Goal: Communication & Community: Answer question/provide support

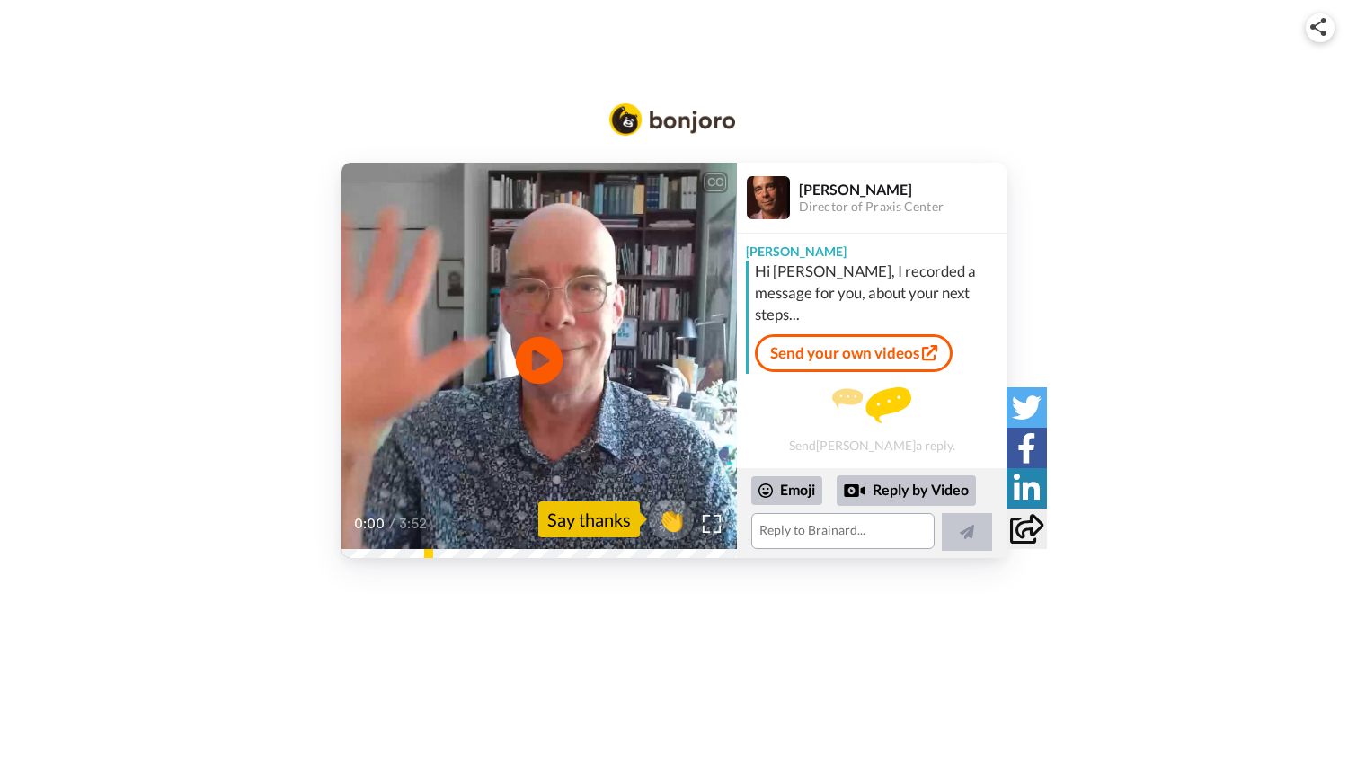
click at [528, 361] on icon at bounding box center [540, 361] width 48 height 48
click at [821, 186] on div "[PERSON_NAME]" at bounding box center [902, 189] width 207 height 17
copy div "[PERSON_NAME]"
click at [711, 124] on img at bounding box center [672, 119] width 126 height 32
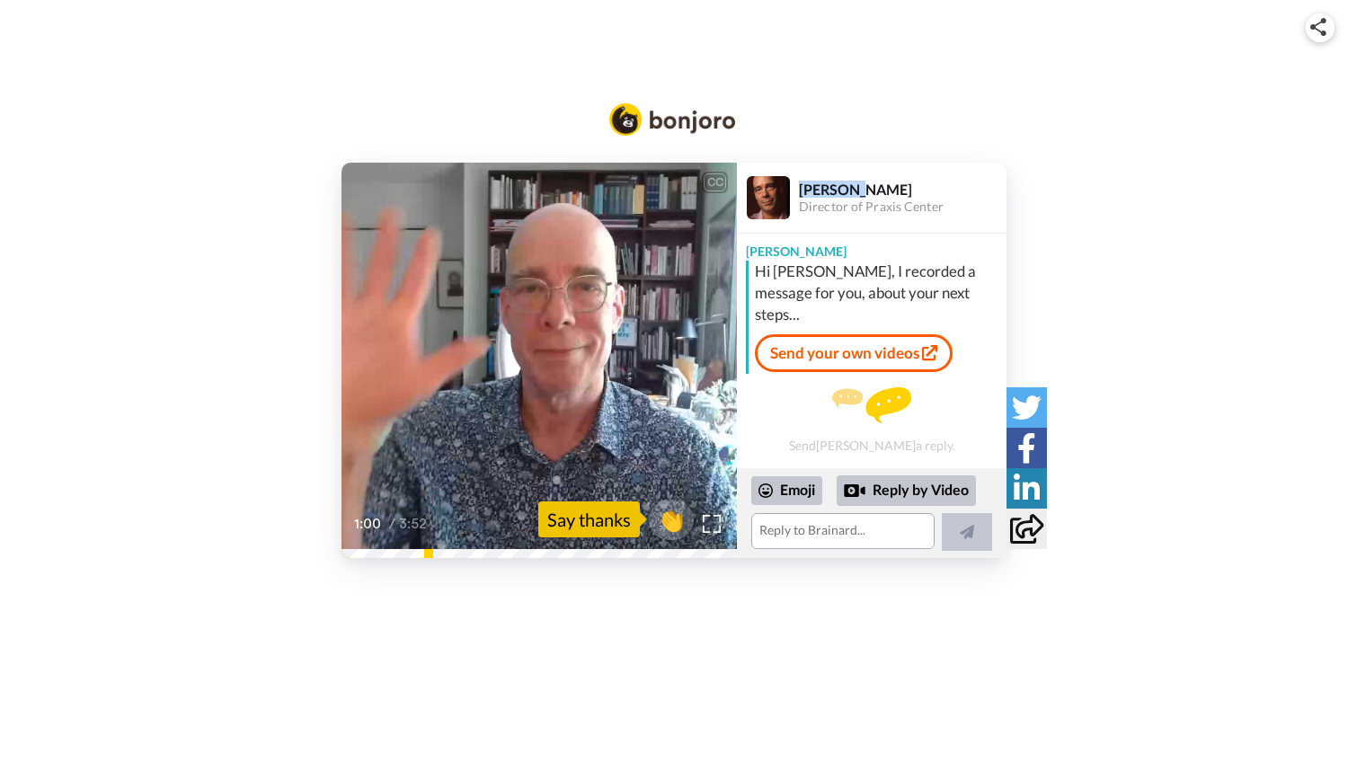
click at [495, 364] on video at bounding box center [539, 360] width 395 height 395
click at [827, 531] on textarea at bounding box center [842, 531] width 183 height 36
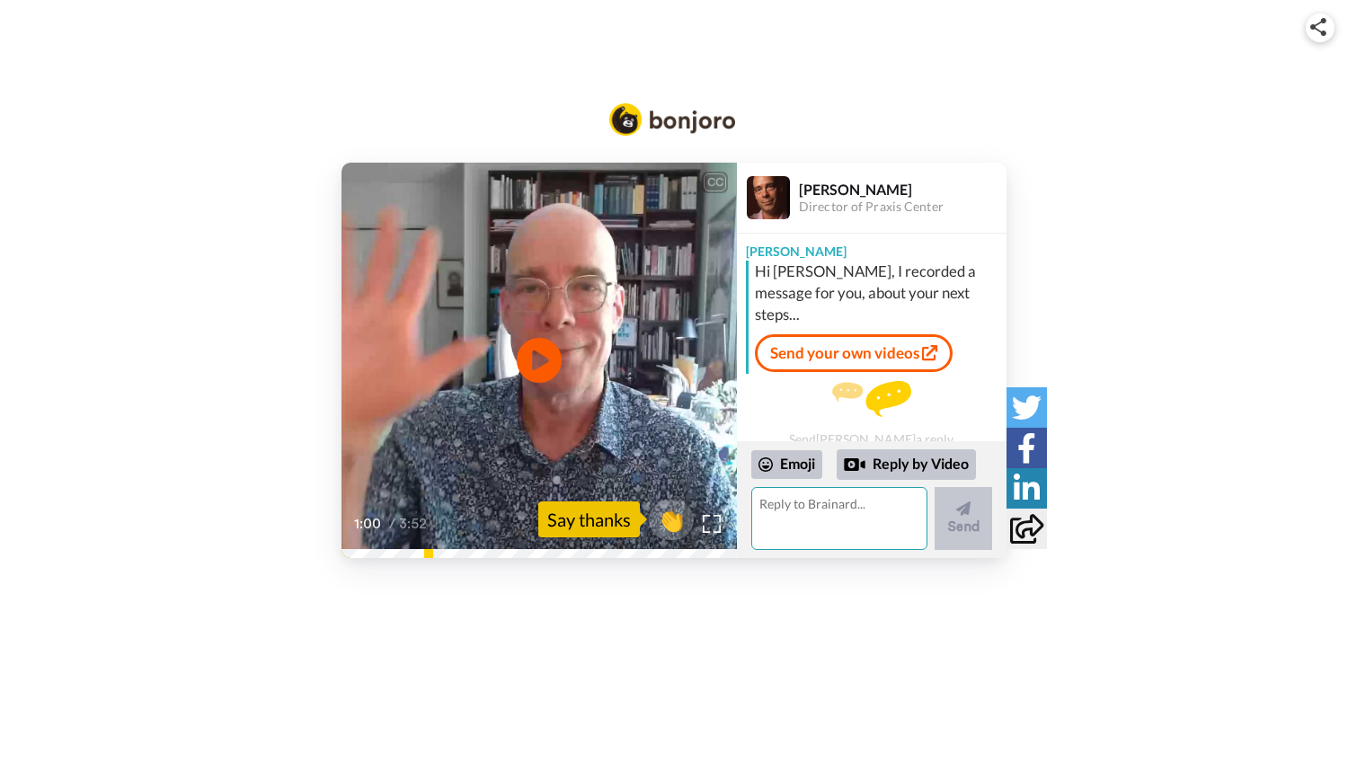
paste textarea "Hello [PERSON_NAME], You can refer to me as [PERSON_NAME]. I wasn’t sure of the…"
click at [852, 509] on textarea "Hello [PERSON_NAME], You can refer to me as [PERSON_NAME]. I wasn’t sure of the…" at bounding box center [839, 518] width 176 height 63
type textarea "Hello [PERSON_NAME], [GEOGRAPHIC_DATA] to meet you. You can refer to me as [PER…"
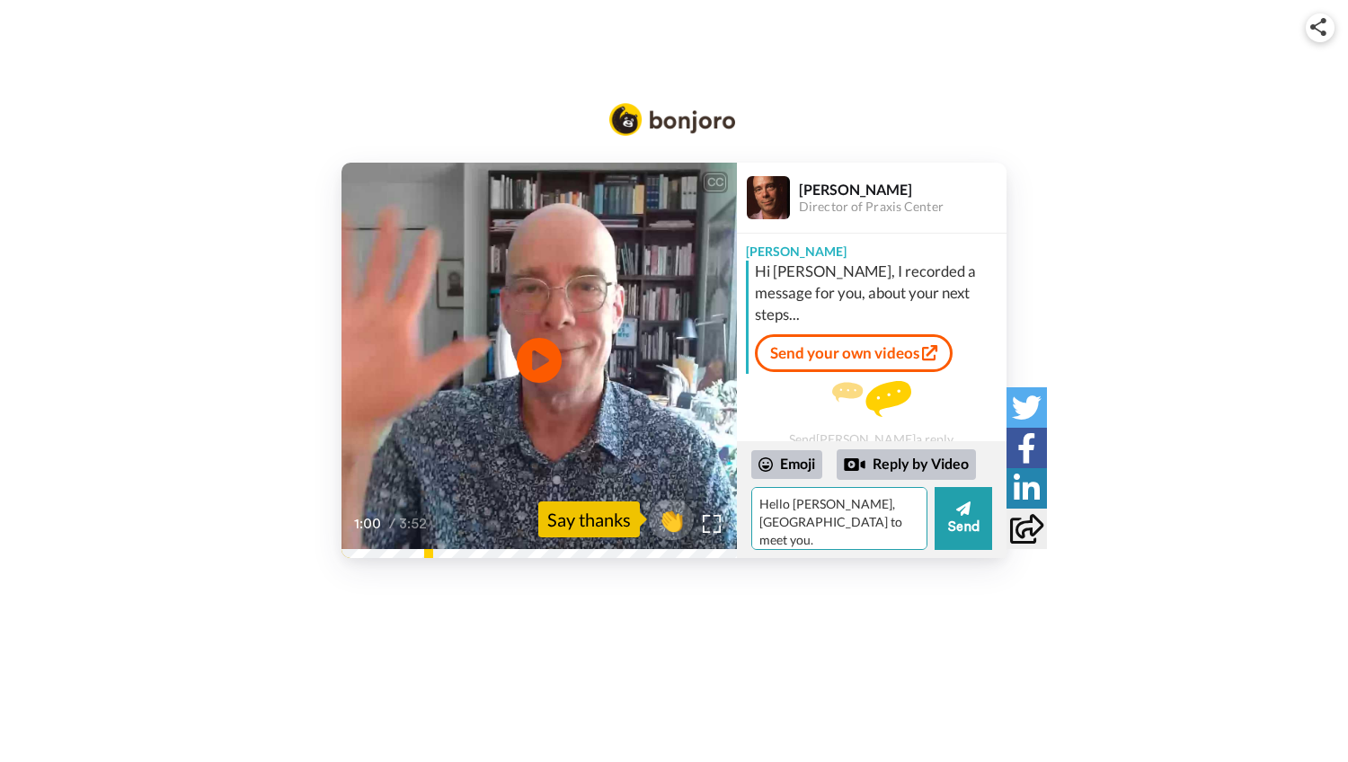
click at [777, 499] on textarea "Hello [PERSON_NAME], [GEOGRAPHIC_DATA] to meet you. You can refer to me as [PER…" at bounding box center [839, 518] width 176 height 63
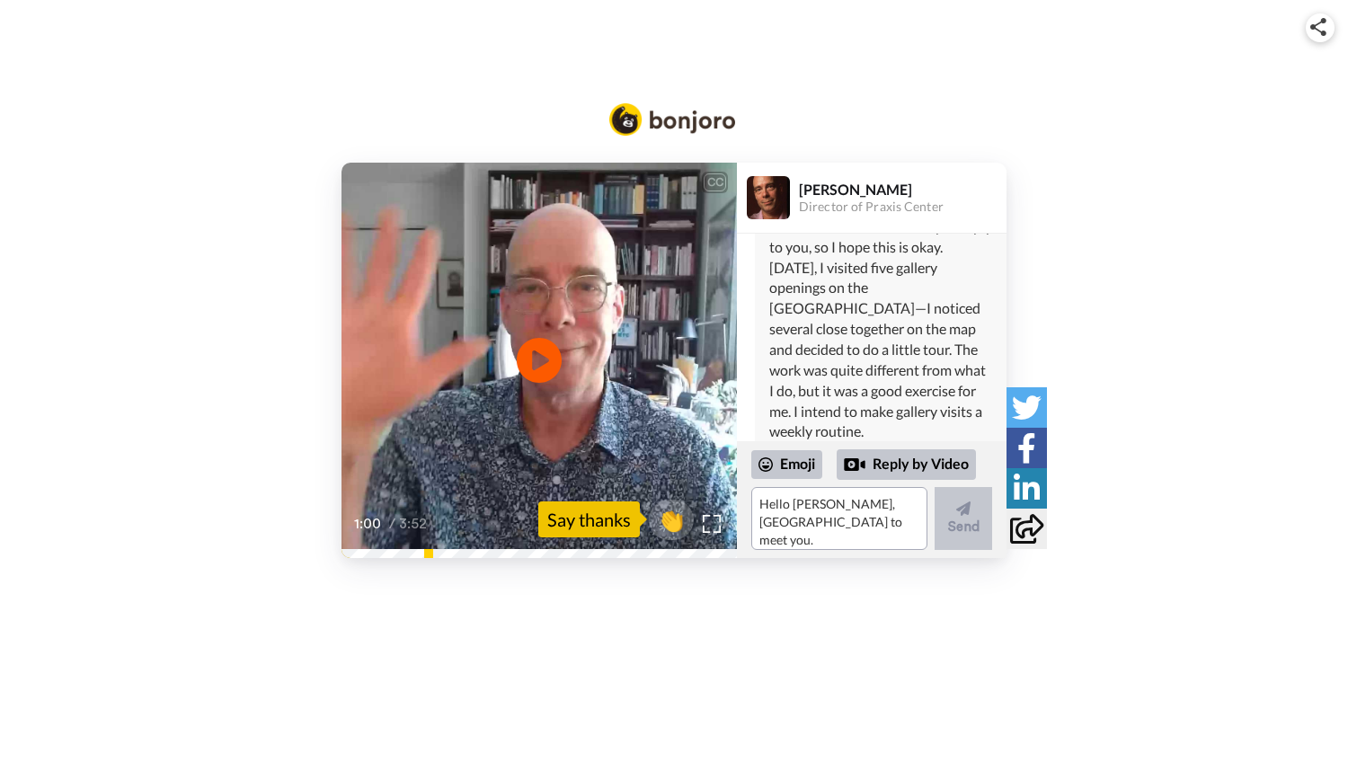
scroll to position [358, 0]
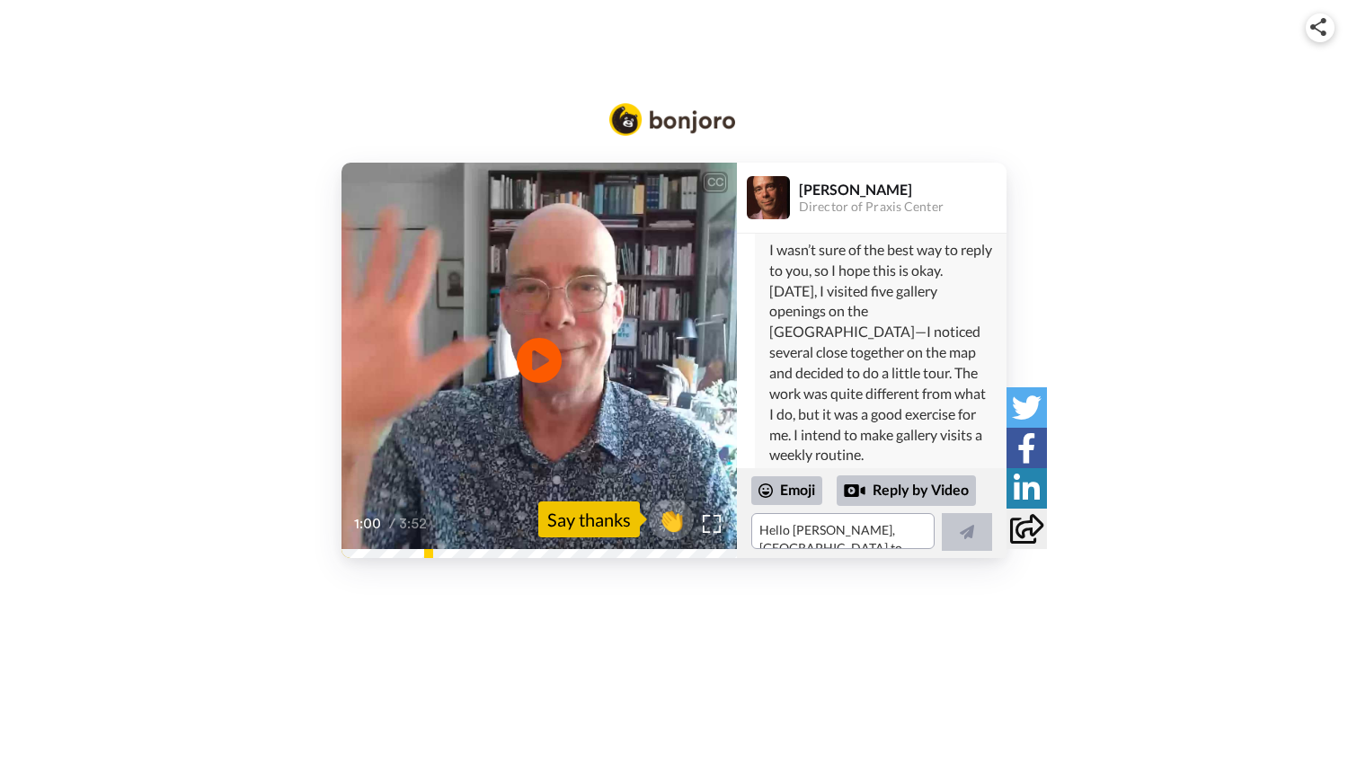
click at [1078, 289] on div "CC Play/Pause 1:00 / 3:52 👏 Say thanks [PERSON_NAME] Director of Praxis Center …" at bounding box center [674, 360] width 1348 height 395
